Goal: Navigation & Orientation: Find specific page/section

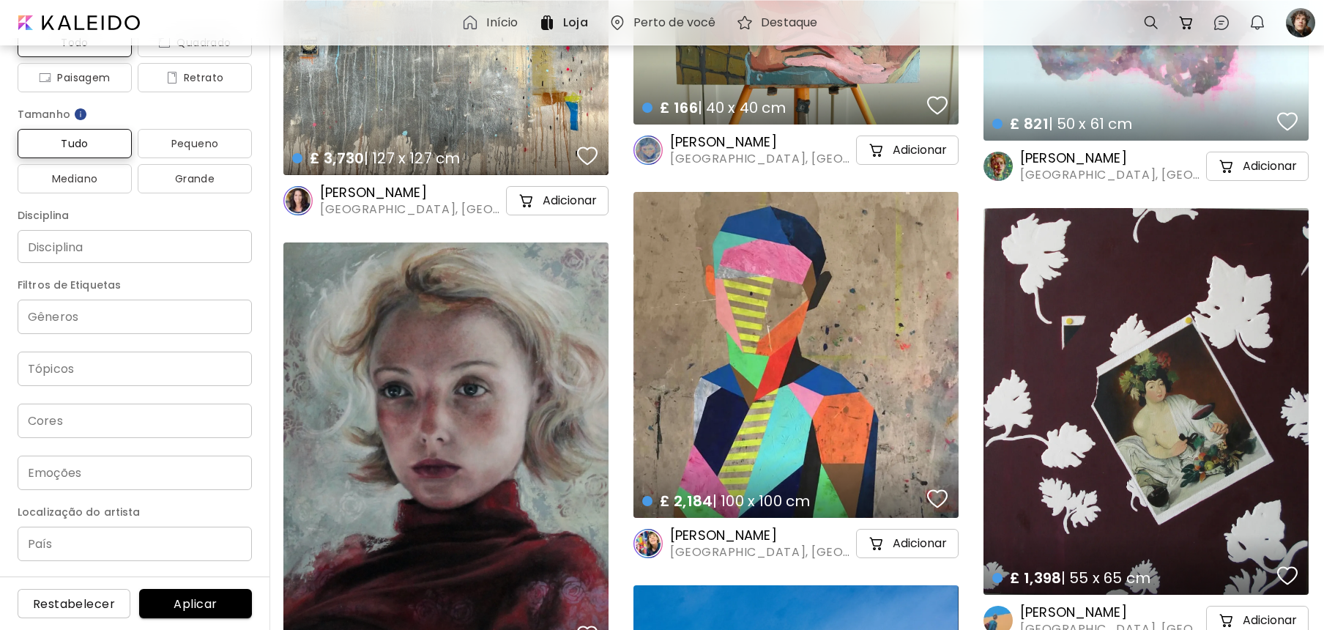
scroll to position [2344, 0]
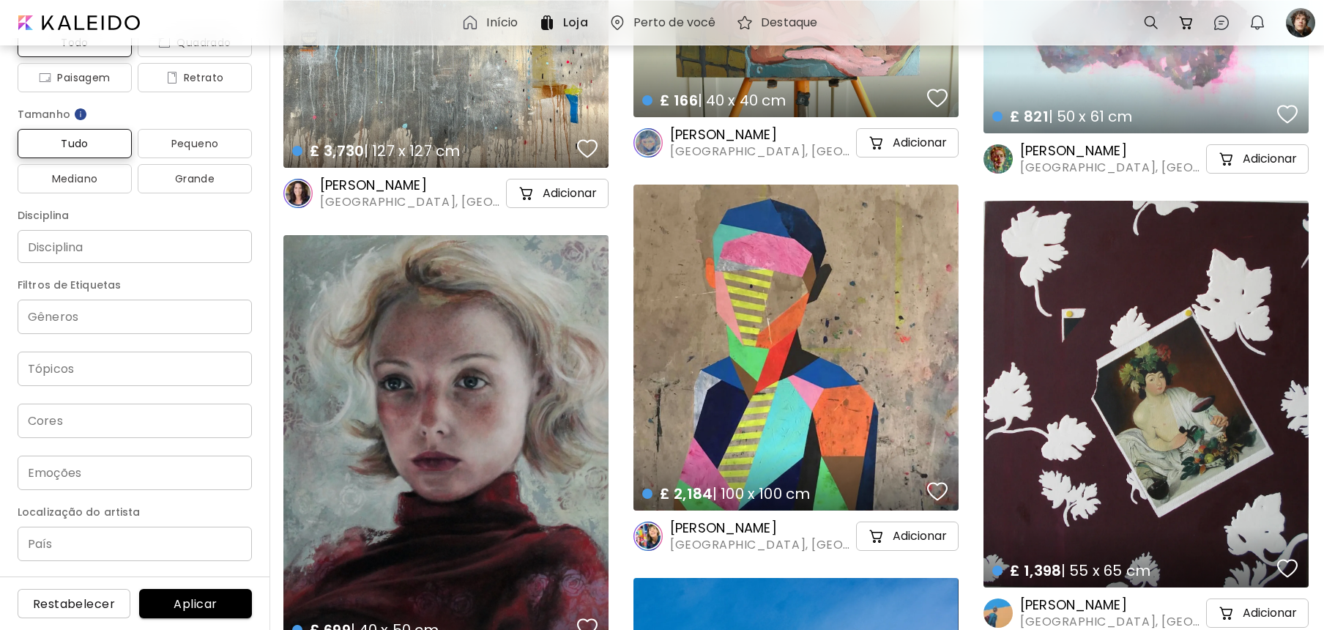
click at [651, 24] on h6 "Perto de você" at bounding box center [675, 23] width 83 height 12
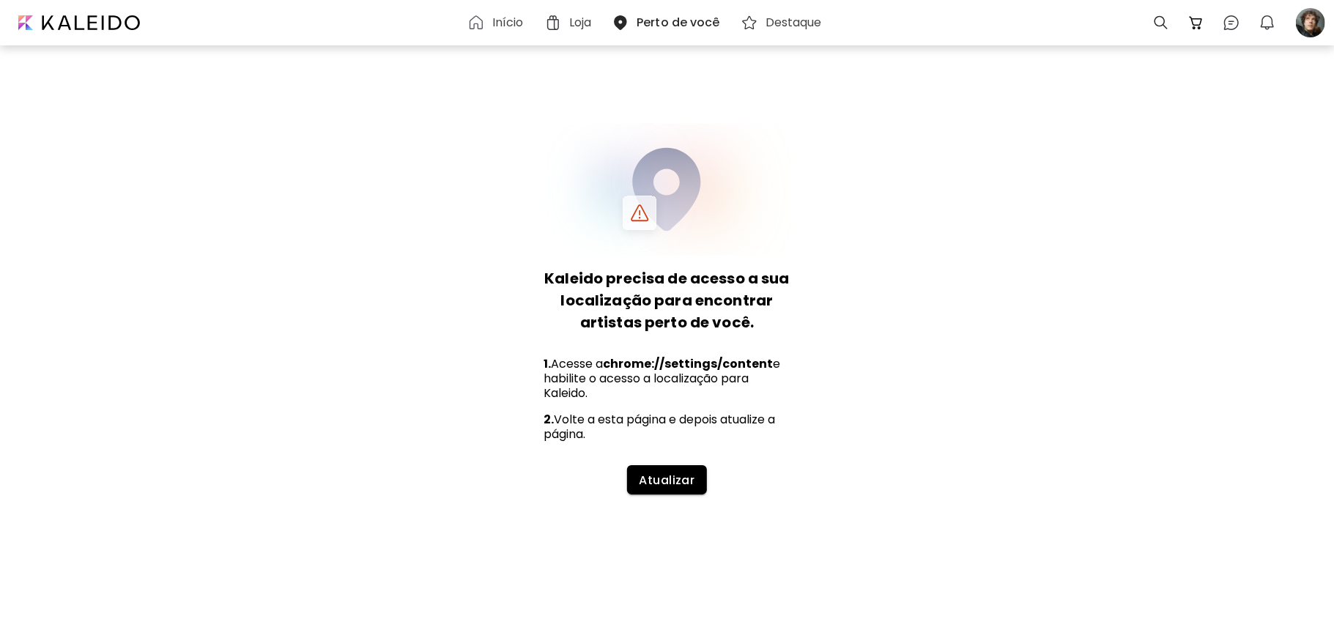
click at [659, 483] on span "Atualizar" at bounding box center [667, 480] width 56 height 15
click at [661, 479] on span "Atualizar" at bounding box center [667, 480] width 56 height 15
click at [677, 374] on h5 "1. Acesse a chrome://settings/content e habilite o acesso a localização para Ka…" at bounding box center [667, 379] width 246 height 44
click at [675, 378] on h5 "1. Acesse a chrome://settings/content e habilite o acesso a localização para Ka…" at bounding box center [667, 379] width 246 height 44
click at [686, 485] on span "Atualizar" at bounding box center [667, 480] width 56 height 15
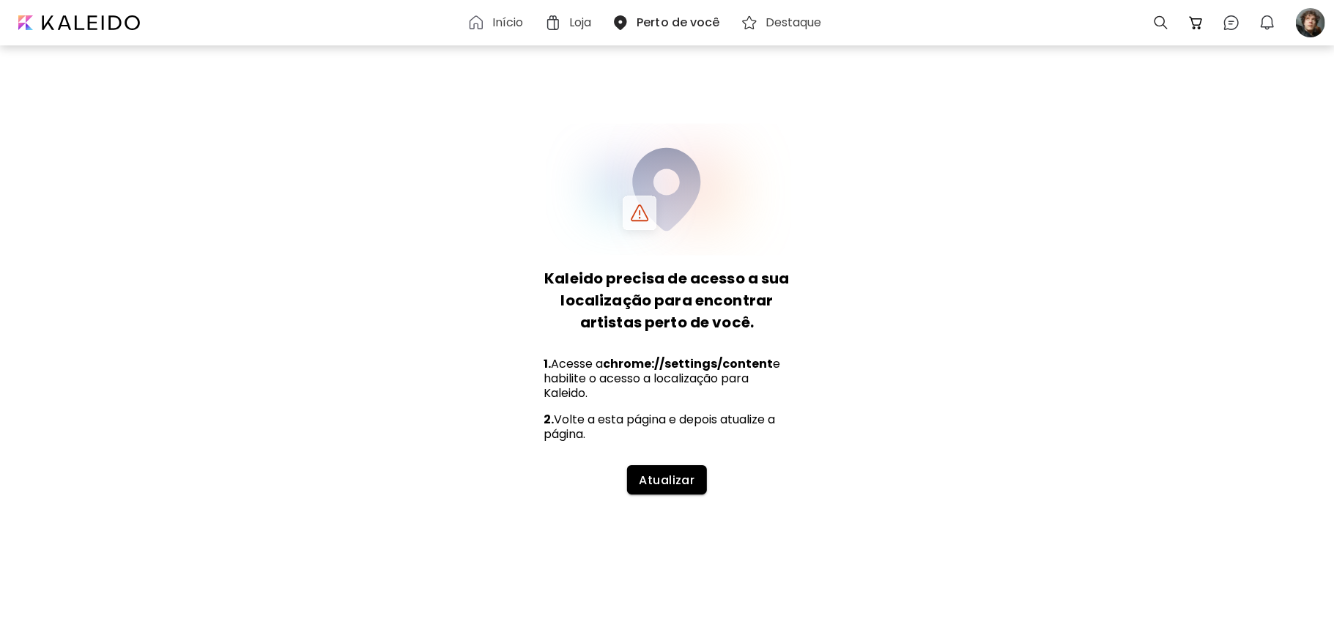
click at [653, 350] on div "Kaleido precisa de acesso a sua localização para encontrar artistas perto de vo…" at bounding box center [668, 308] width 270 height 371
click at [511, 25] on h6 "Início" at bounding box center [508, 23] width 32 height 12
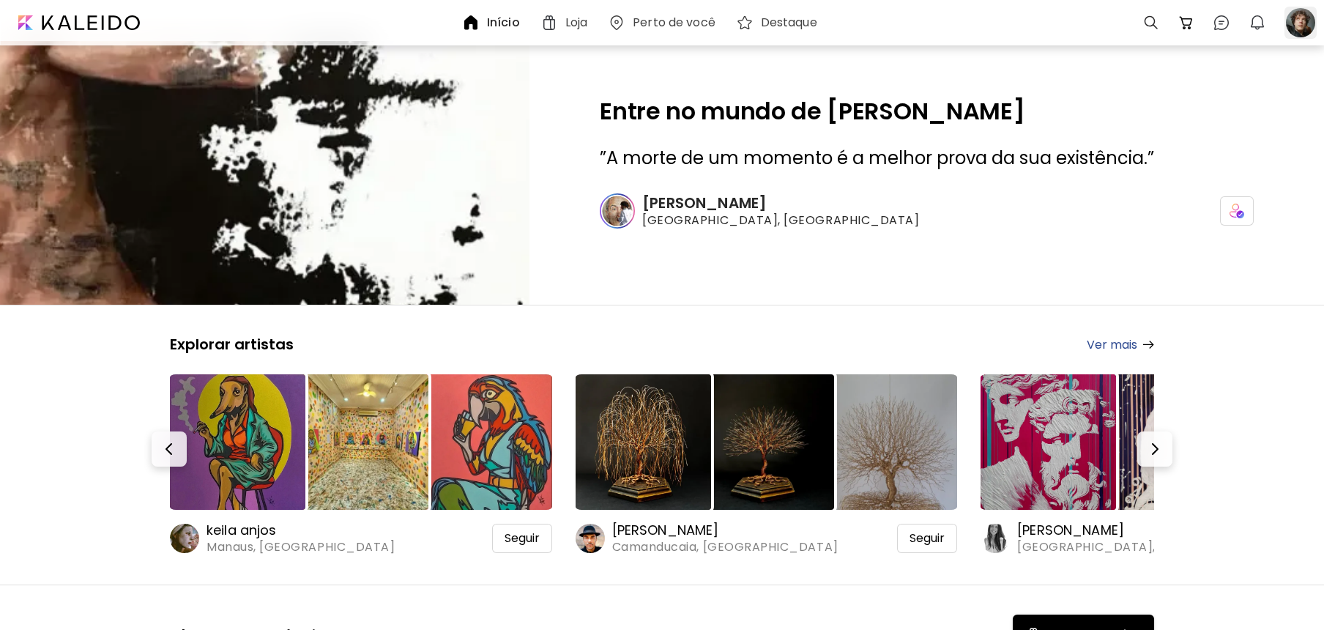
click at [1300, 21] on div at bounding box center [1301, 23] width 32 height 32
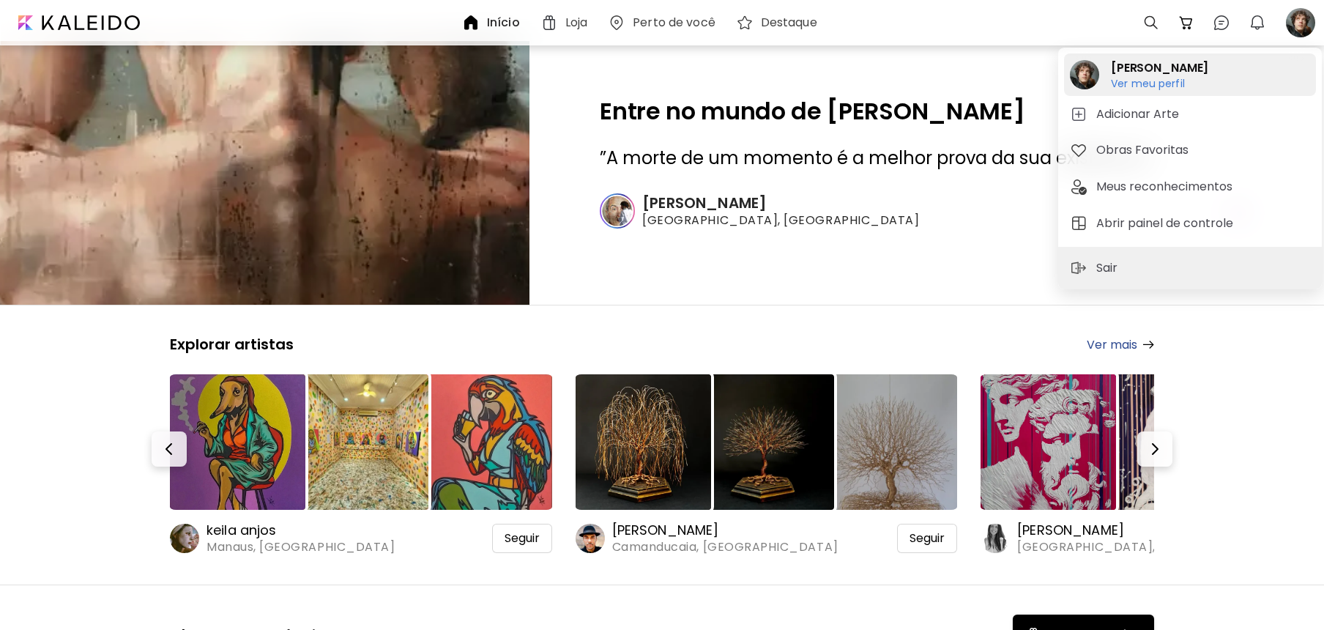
click at [1157, 86] on h6 "Ver meu perfil" at bounding box center [1159, 83] width 97 height 13
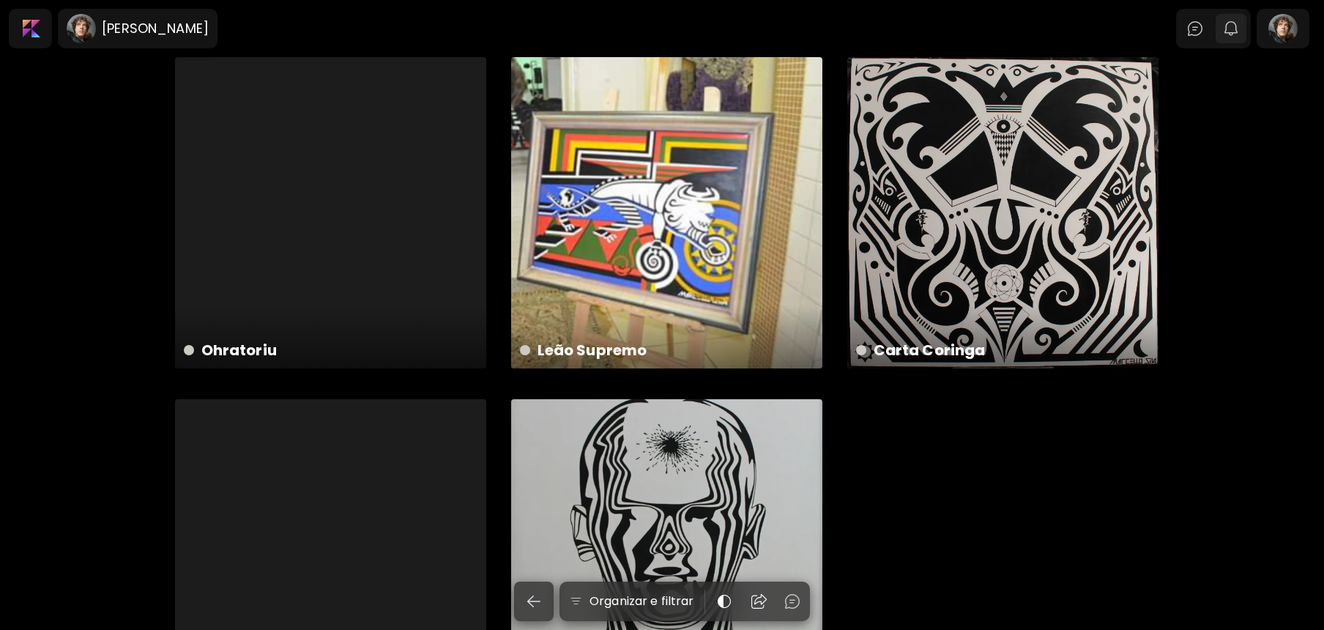
click at [1240, 33] on img "button" at bounding box center [1232, 29] width 18 height 18
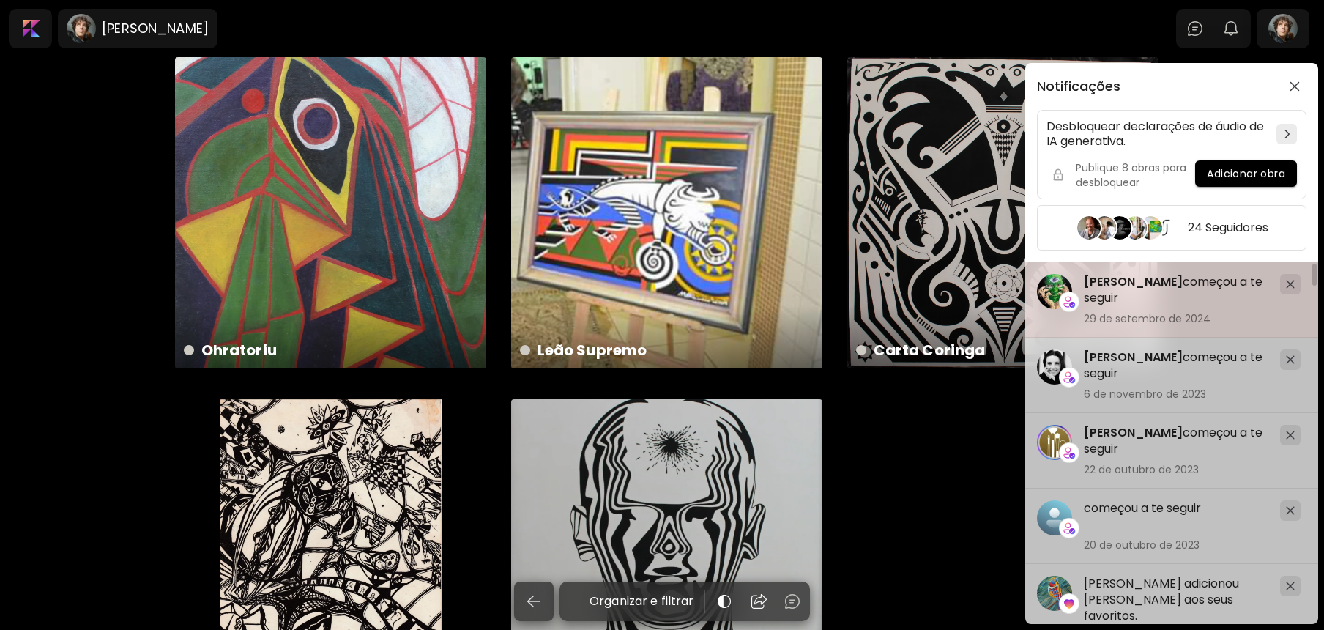
click at [1152, 276] on span "[PERSON_NAME]" at bounding box center [1133, 281] width 99 height 17
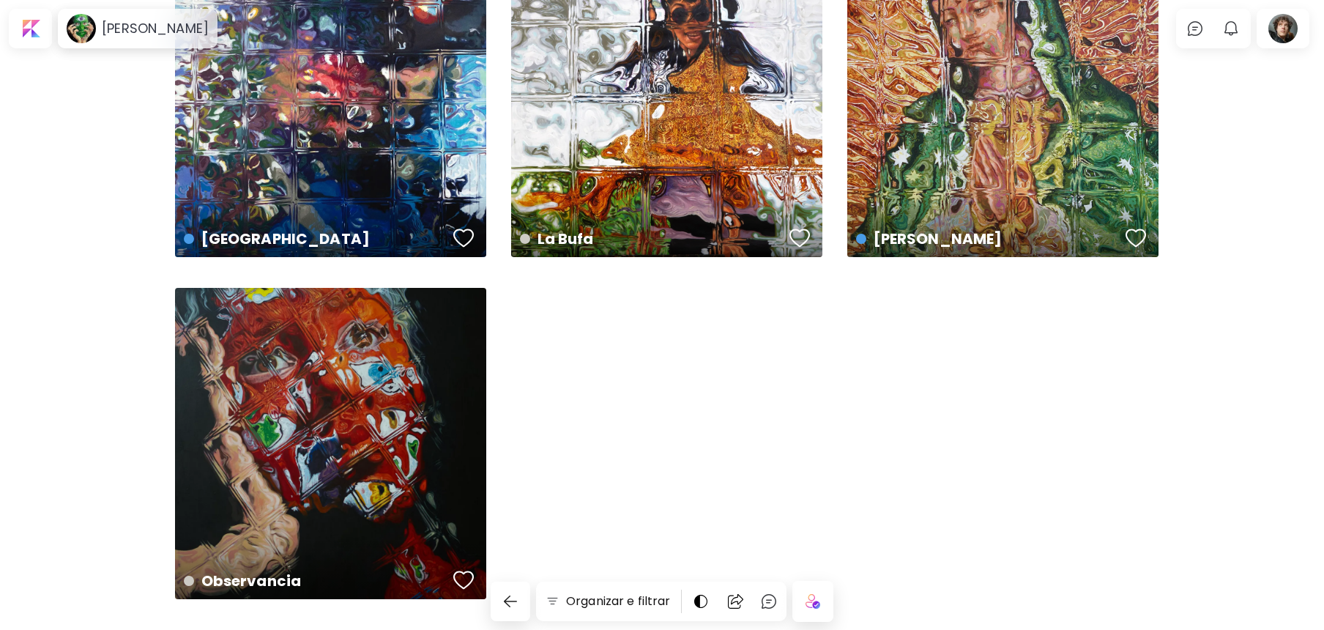
scroll to position [698, 0]
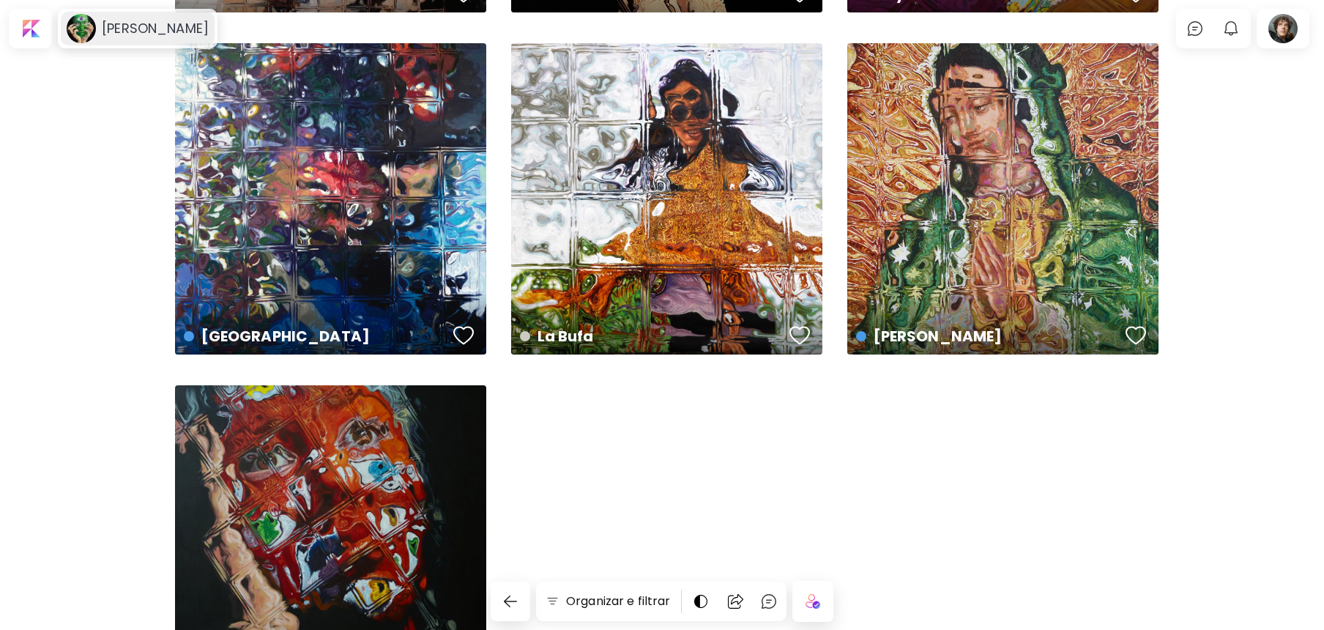
click at [145, 26] on h6 "[PERSON_NAME]" at bounding box center [155, 29] width 107 height 18
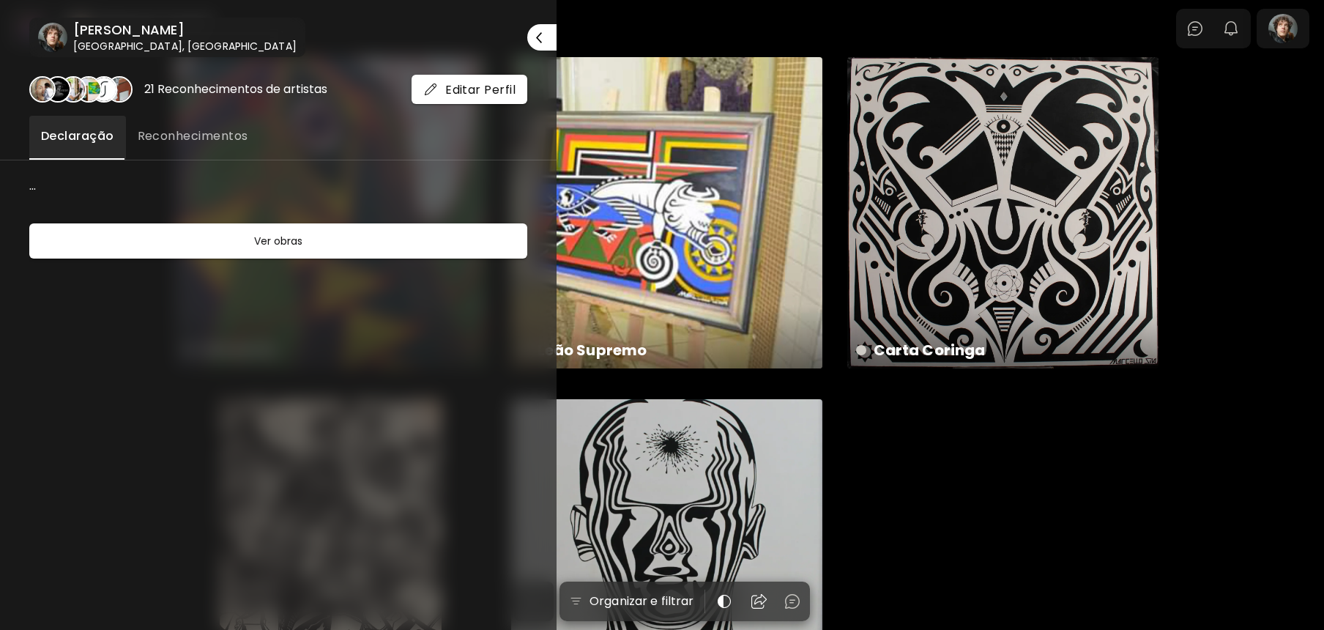
click at [1048, 449] on div at bounding box center [662, 315] width 1324 height 630
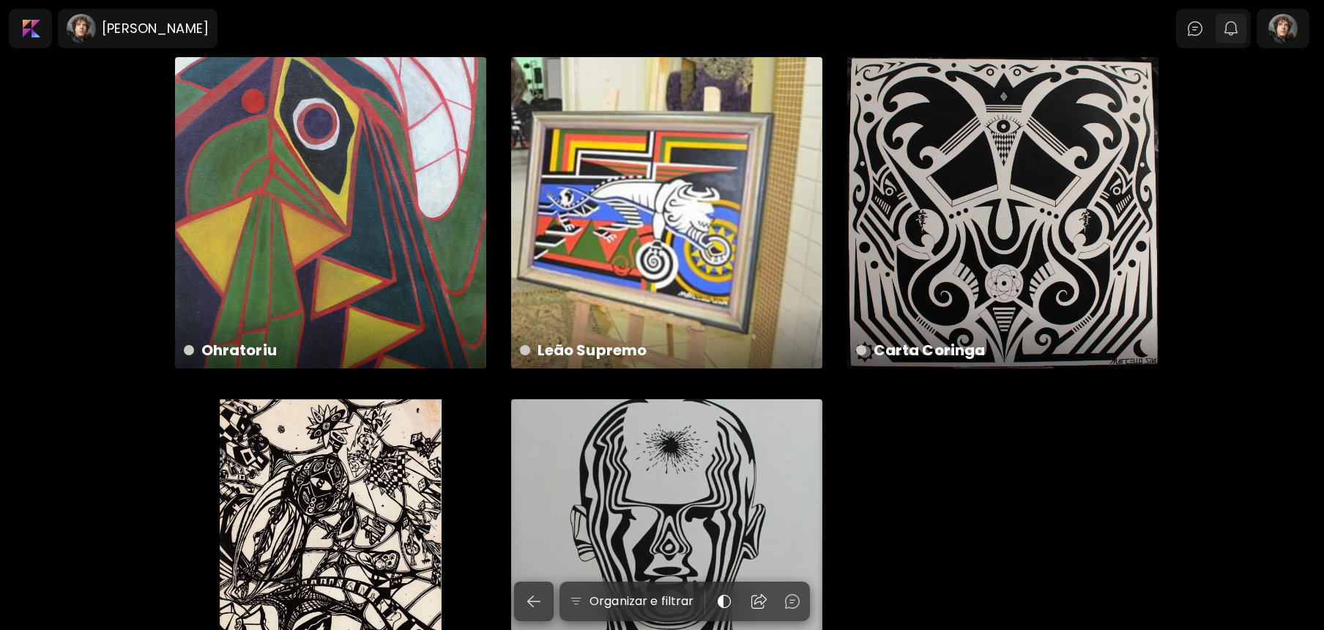
click at [1240, 26] on img "button" at bounding box center [1232, 29] width 18 height 18
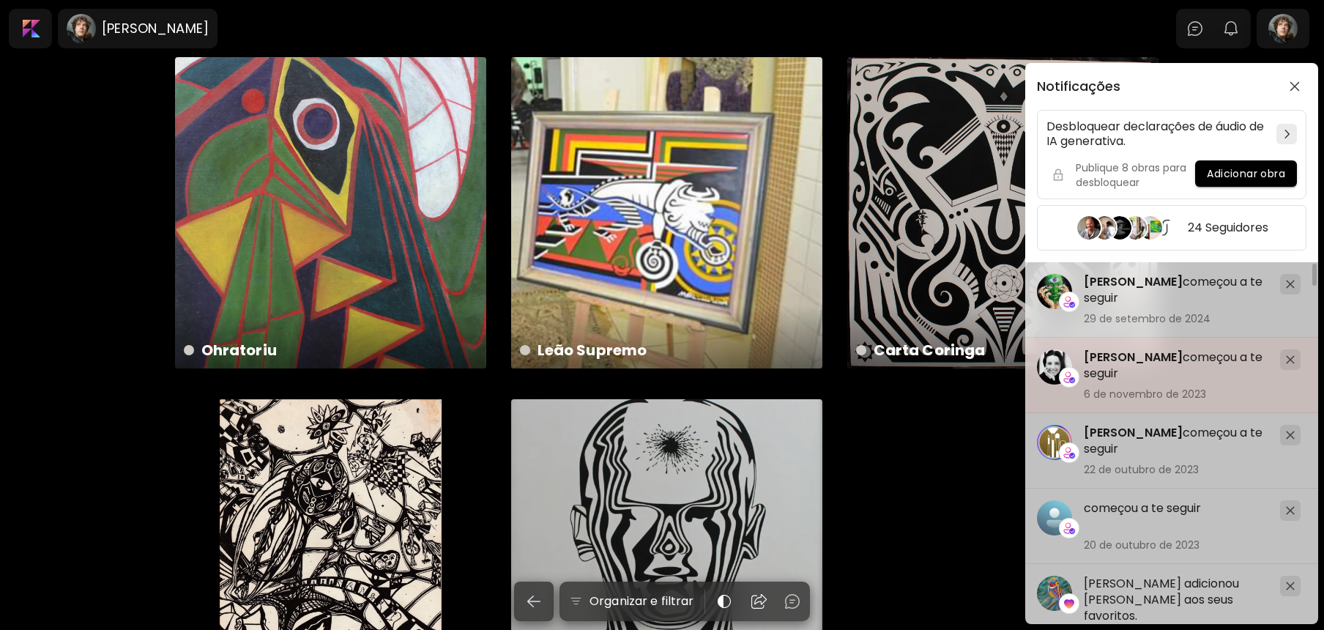
click at [1144, 358] on span "[PERSON_NAME]" at bounding box center [1133, 357] width 99 height 17
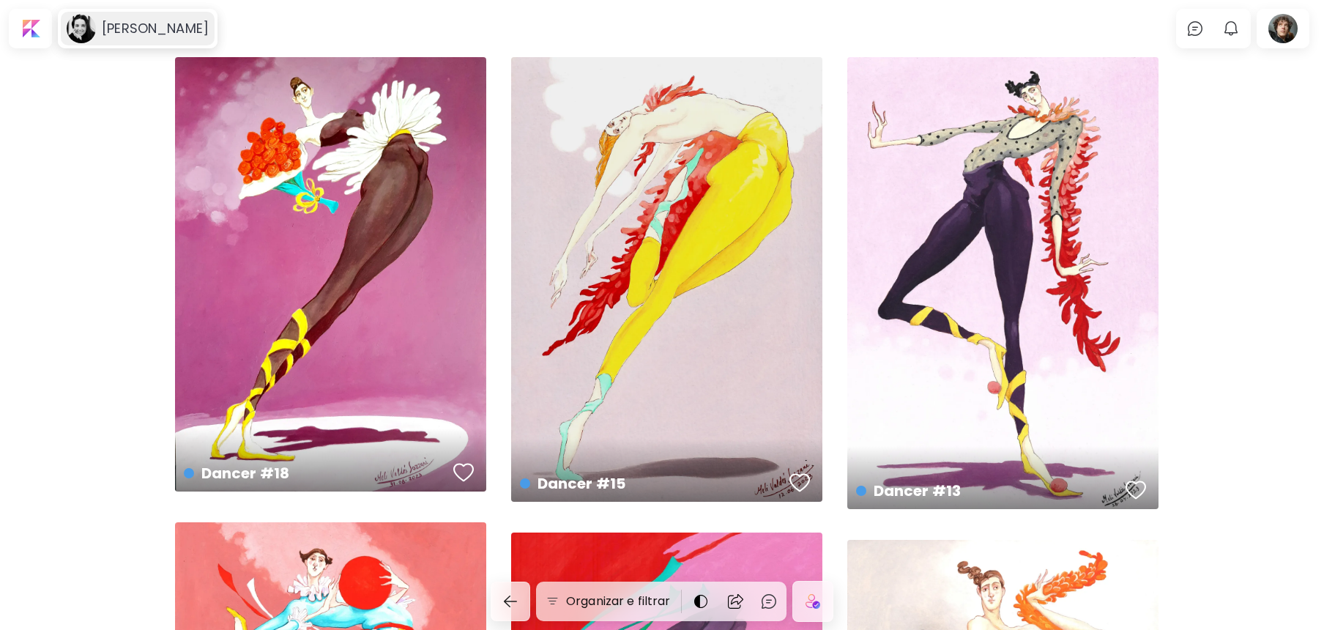
click at [122, 22] on h6 "[PERSON_NAME]" at bounding box center [155, 29] width 107 height 18
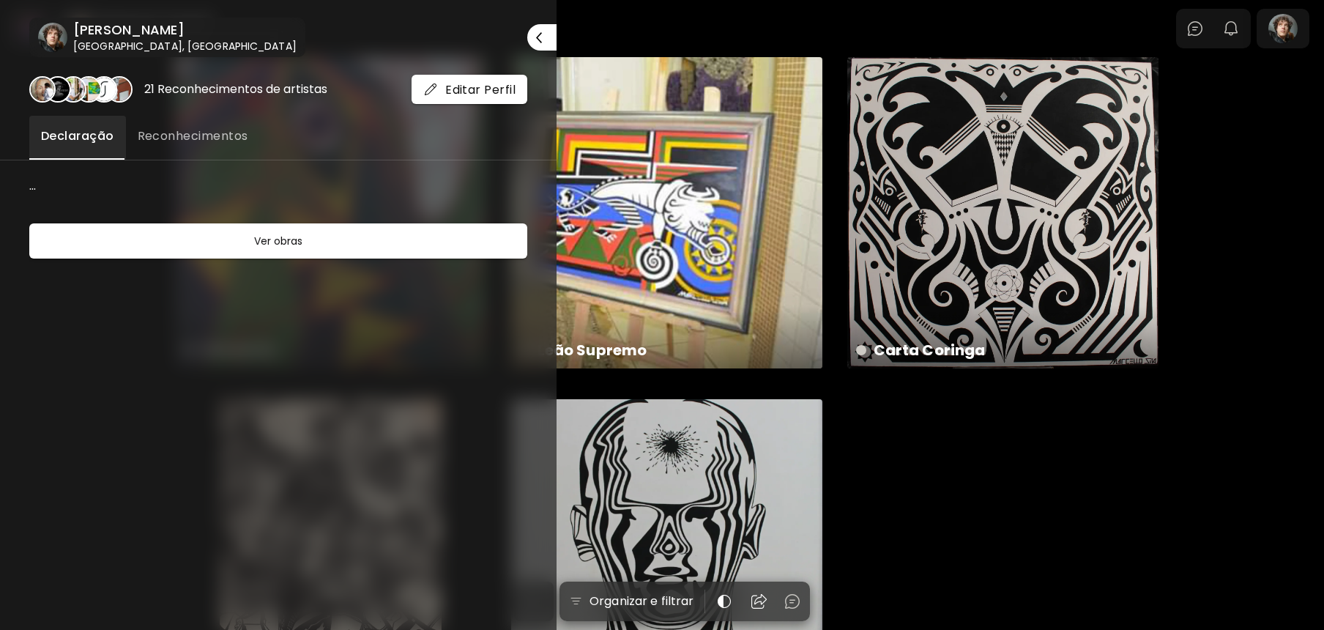
click at [1205, 470] on div at bounding box center [662, 315] width 1324 height 630
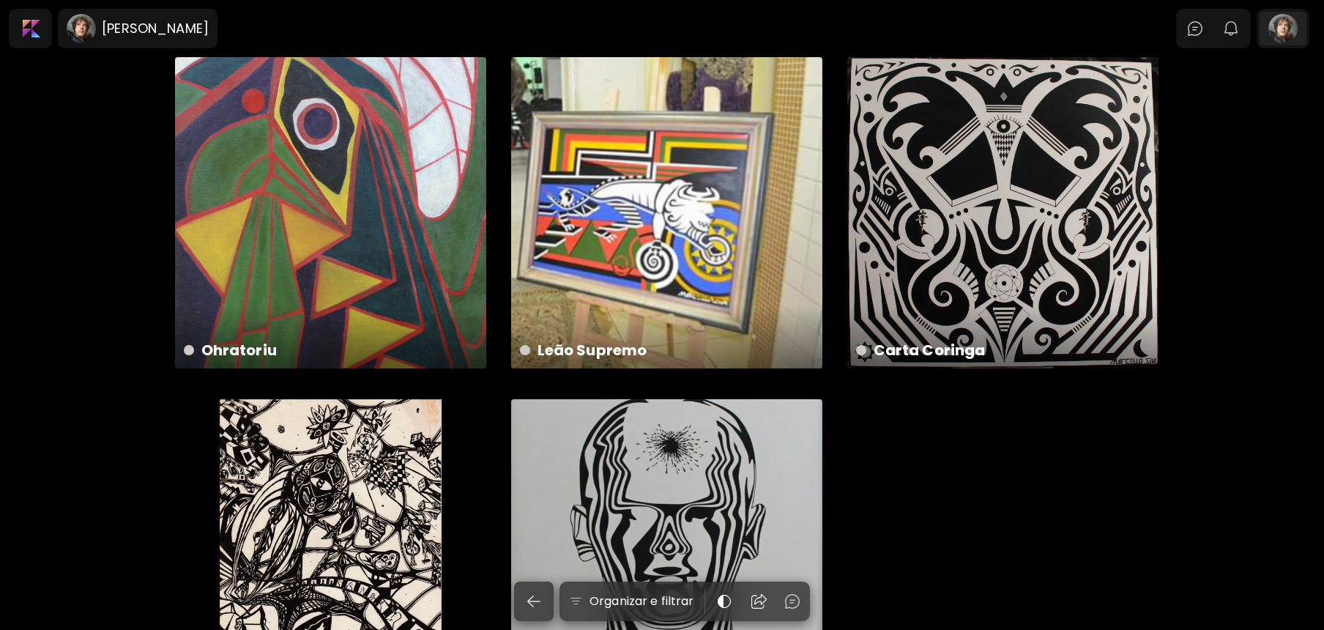
click at [1295, 13] on div at bounding box center [1283, 29] width 47 height 34
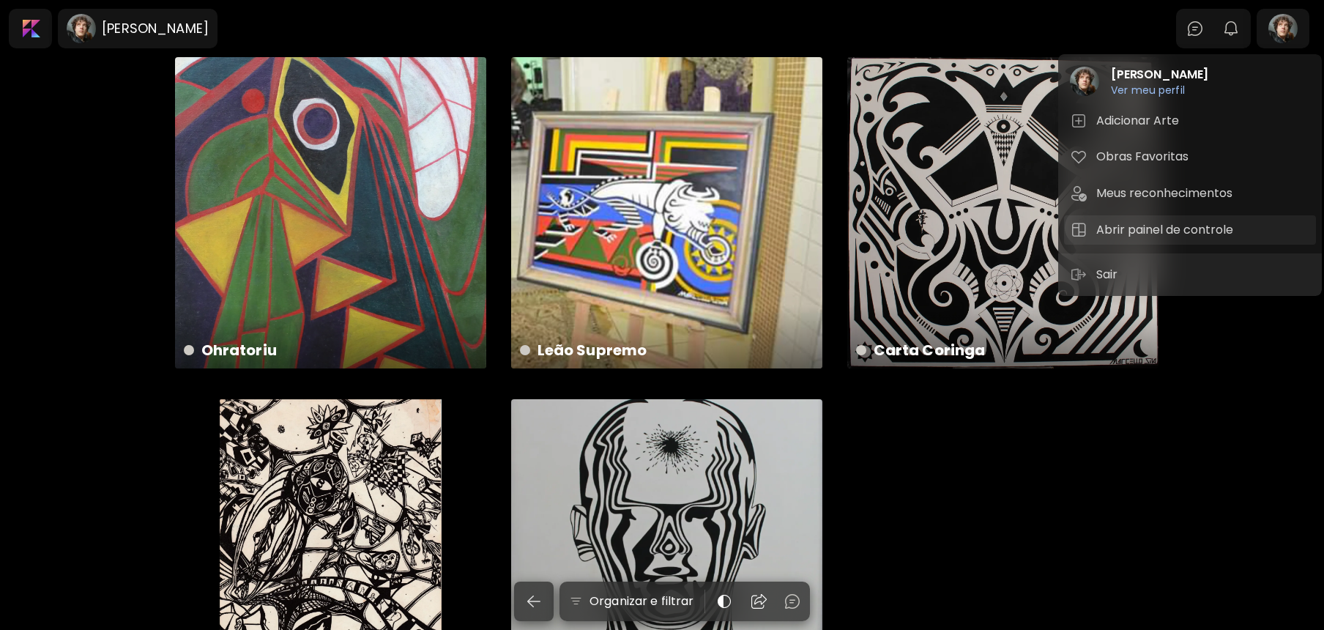
click at [1152, 220] on button "Abrir painel de controle" at bounding box center [1190, 229] width 252 height 29
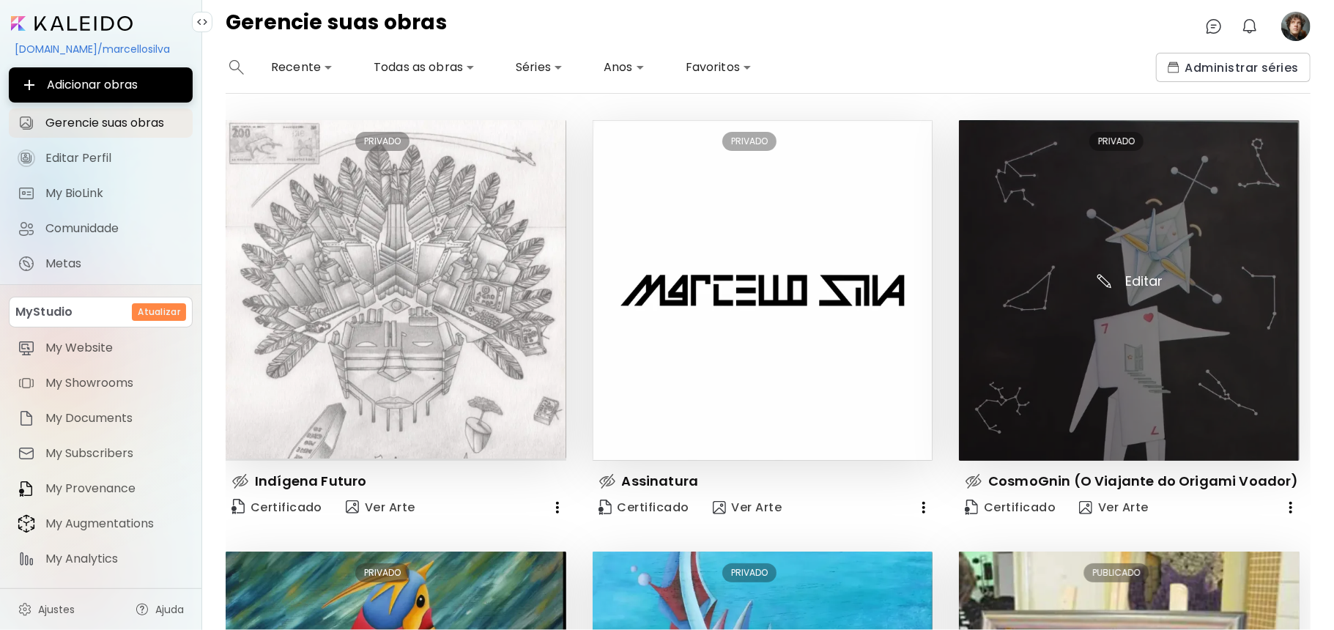
click at [1134, 235] on img at bounding box center [1129, 290] width 341 height 341
